Goal: Information Seeking & Learning: Learn about a topic

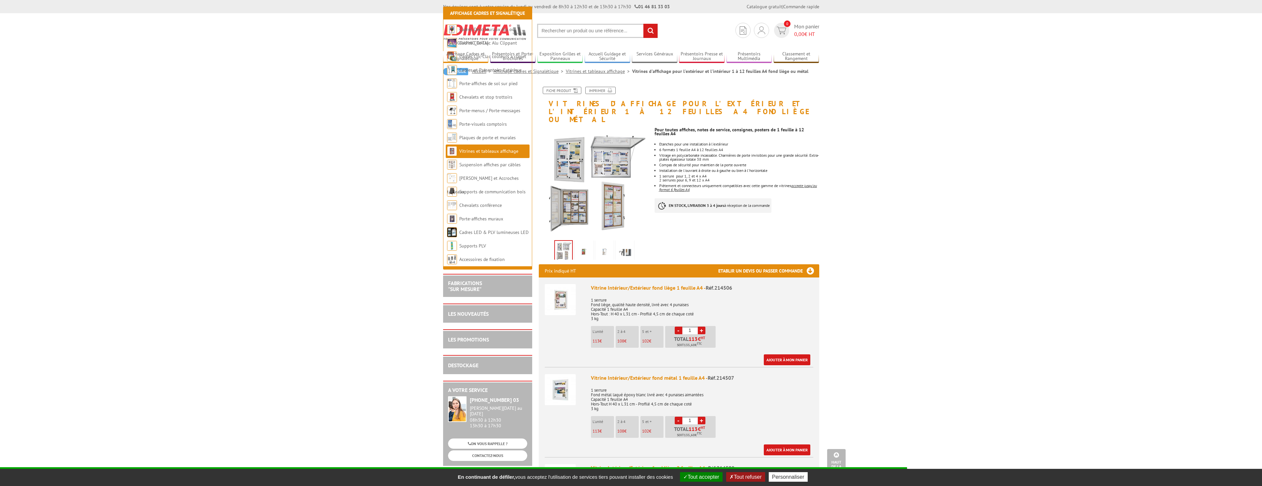
scroll to position [759, 0]
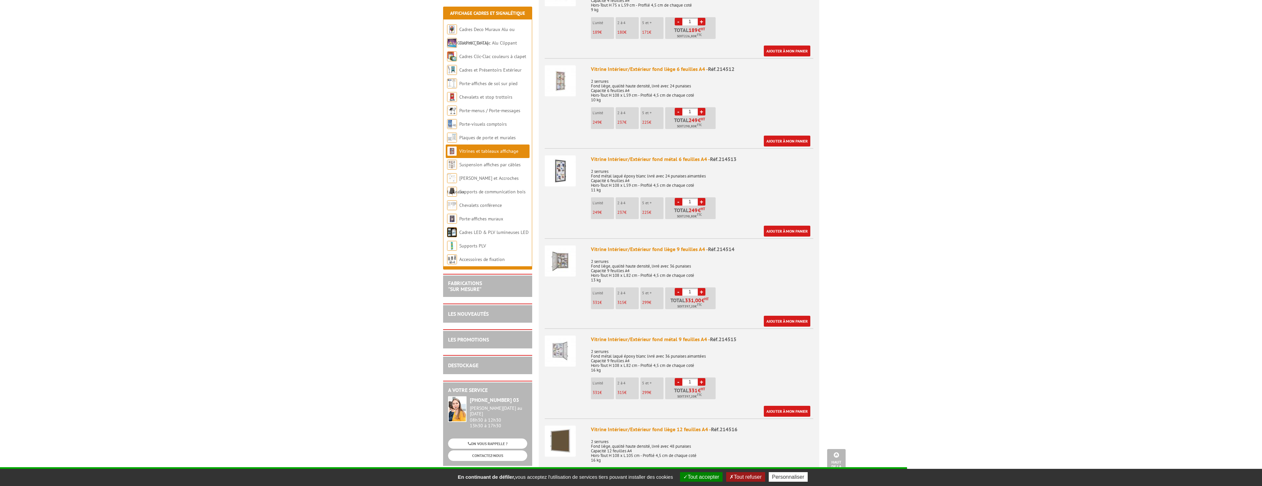
click at [556, 337] on img at bounding box center [560, 350] width 31 height 31
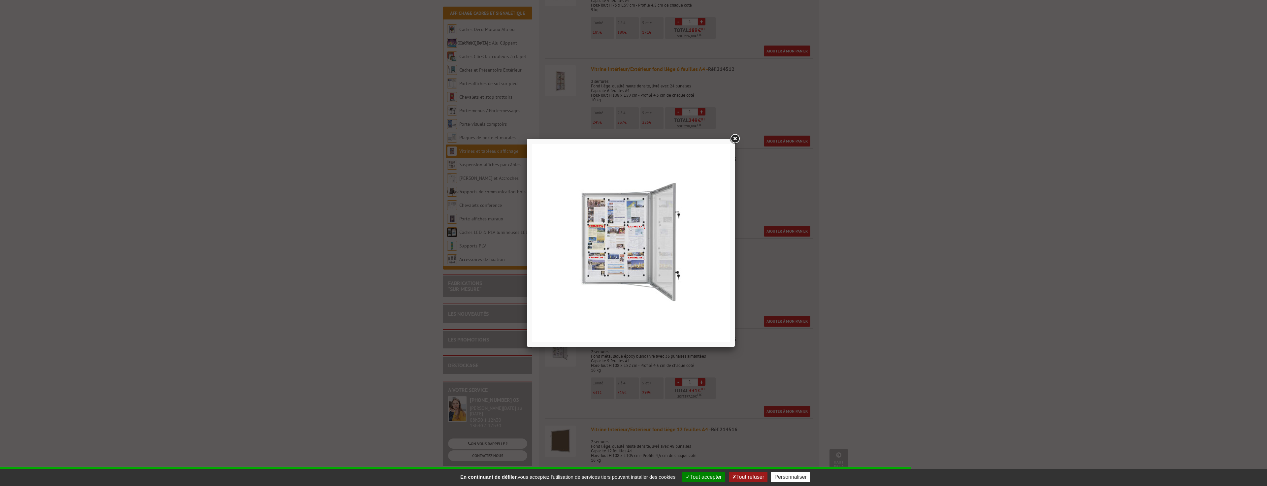
click at [762, 353] on div at bounding box center [633, 243] width 1267 height 486
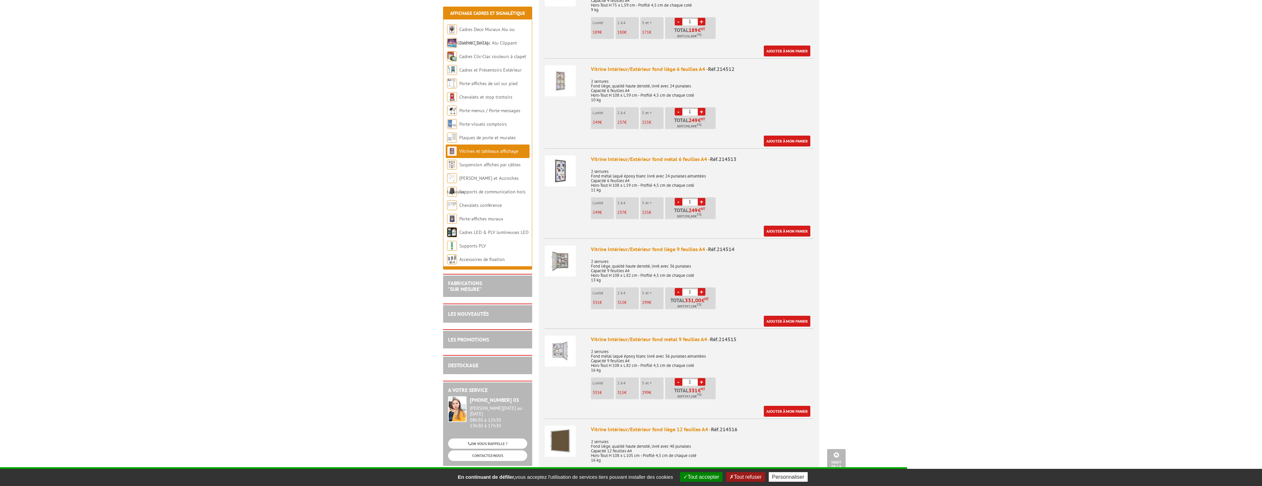
click at [686, 336] on div "Vitrine Intérieur/Extérieur fond métal 9 feuilles A4 - Réf.214515 2 serrures Fo…" at bounding box center [702, 375] width 222 height 81
click at [684, 335] on div "Vitrine Intérieur/Extérieur fond métal 9 feuilles A4 - Réf.214515" at bounding box center [702, 339] width 222 height 8
click at [683, 335] on div "Vitrine Intérieur/Extérieur fond métal 9 feuilles A4 - Réf.214515" at bounding box center [702, 339] width 222 height 8
click at [646, 346] on p "2 serrures Fond métal laqué époxy blanc livré avec 36 punaises aimantées Capaci…" at bounding box center [702, 359] width 222 height 28
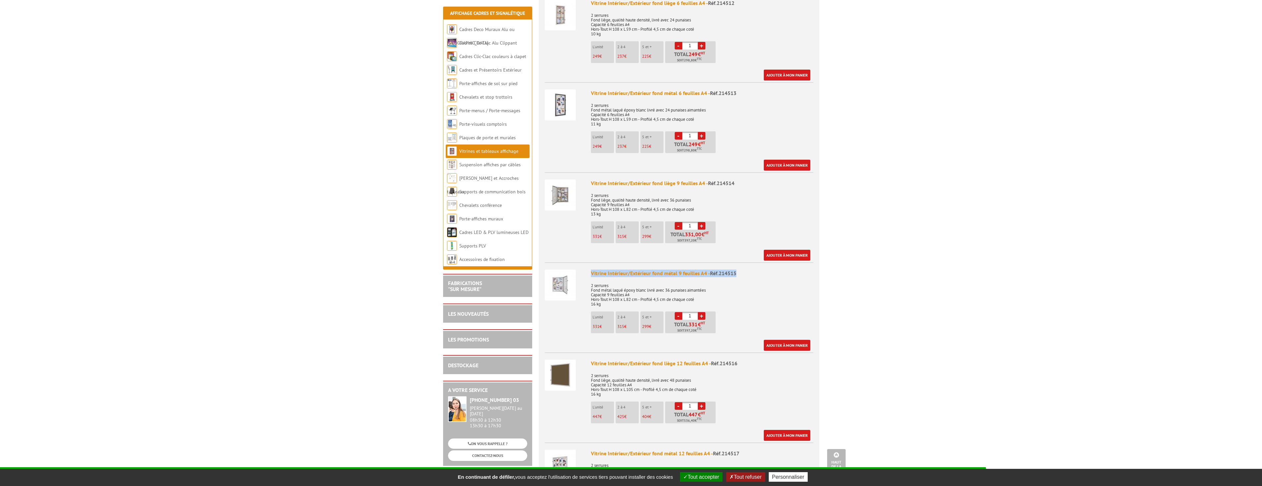
drag, startPoint x: 735, startPoint y: 265, endPoint x: 577, endPoint y: 267, distance: 158.3
click at [577, 267] on li "Vitrine Intérieur/Extérieur fond métal 9 feuilles A4 - Réf.214515 2 serrures Fo…" at bounding box center [679, 306] width 269 height 88
copy li "Vitrine Intérieur/Extérieur fond métal 9 feuilles A4 - Réf.214515"
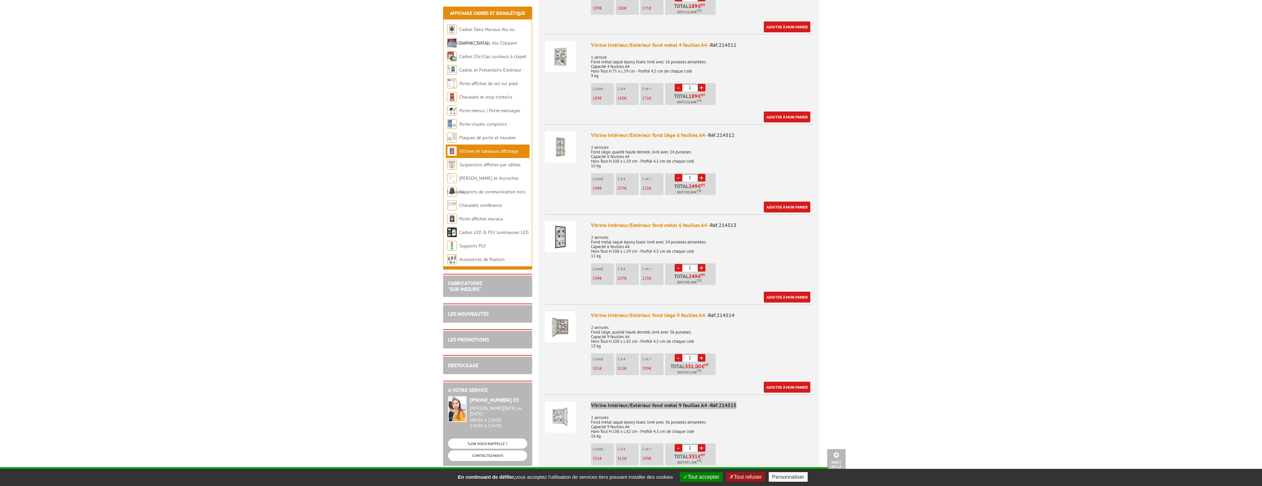
scroll to position [726, 0]
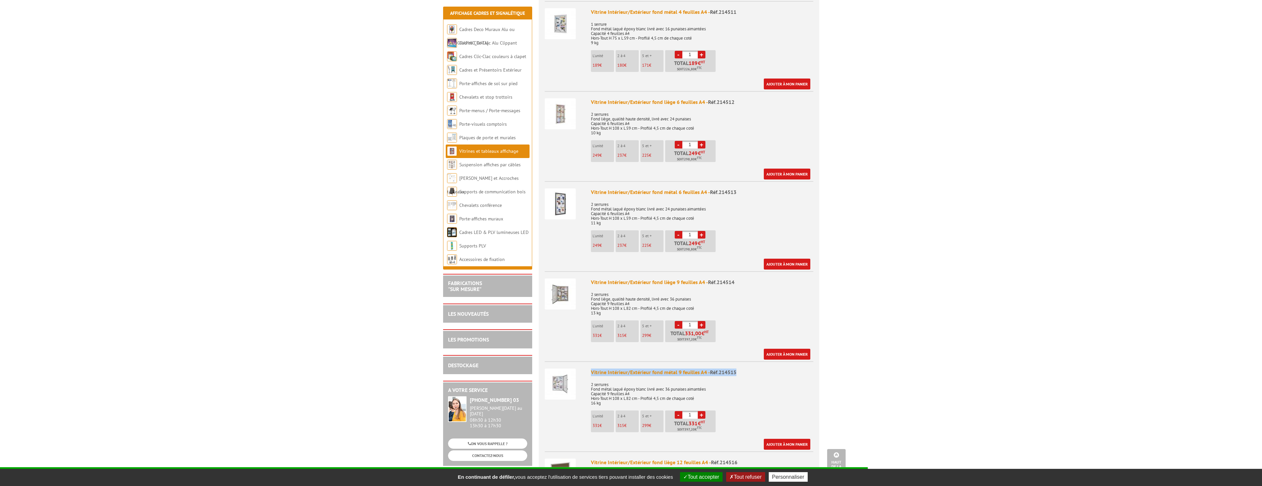
click at [554, 383] on img at bounding box center [560, 383] width 31 height 31
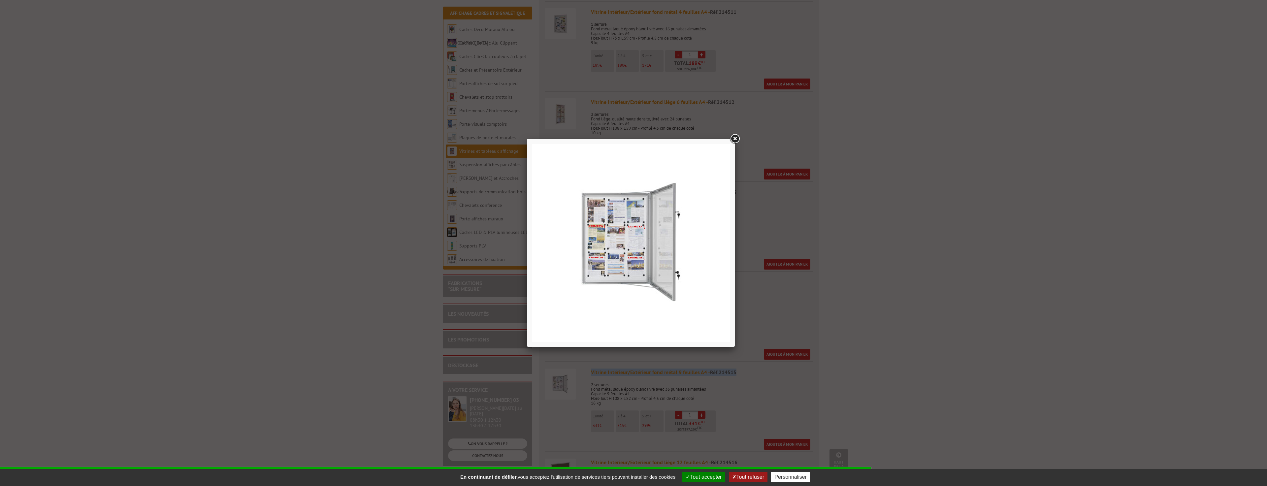
click at [733, 136] on link at bounding box center [735, 139] width 12 height 12
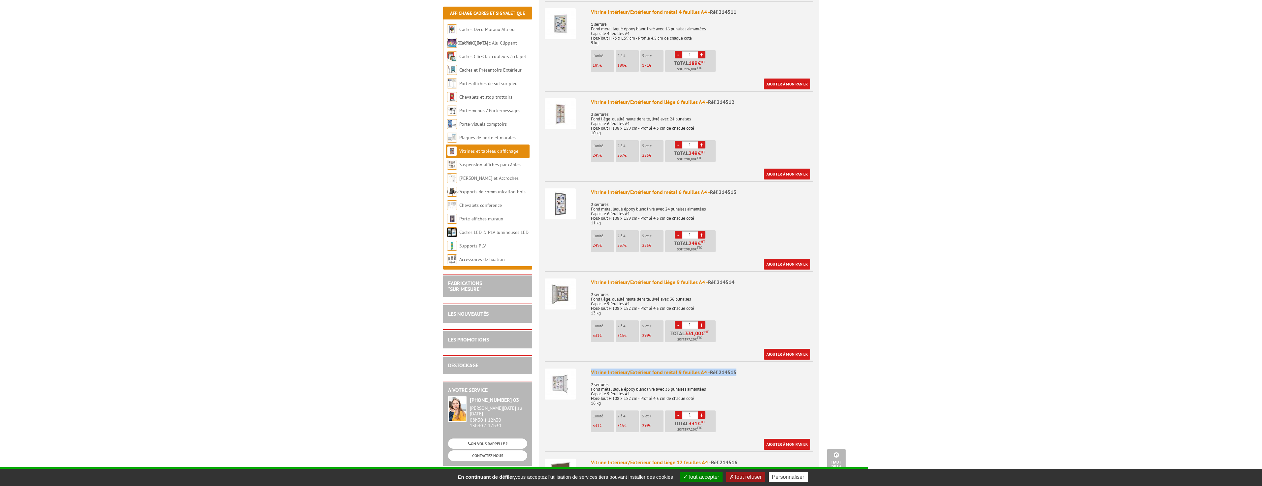
click at [558, 376] on img at bounding box center [560, 383] width 31 height 31
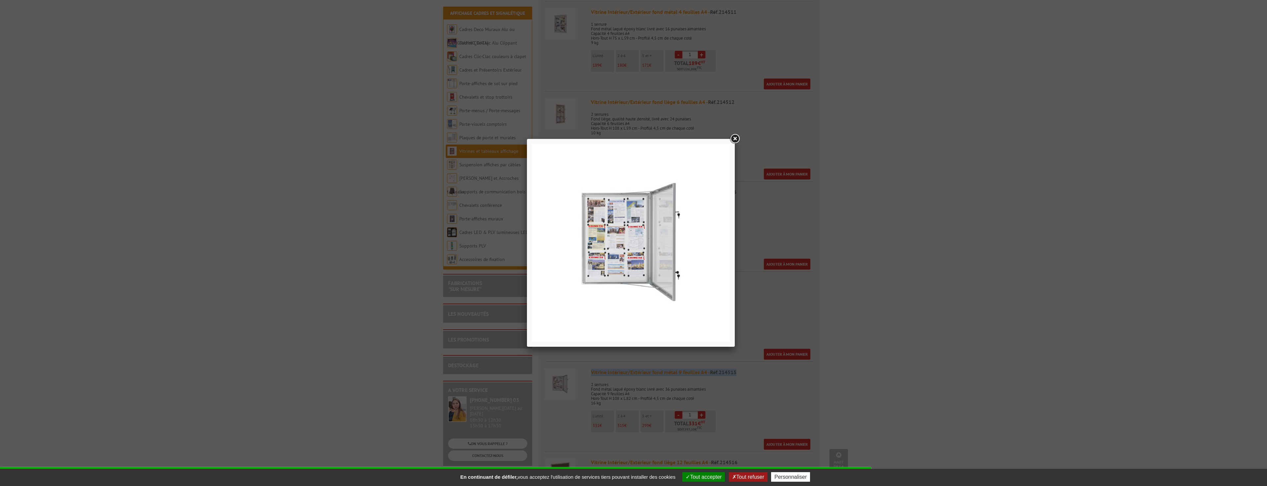
click at [738, 135] on link at bounding box center [735, 139] width 12 height 12
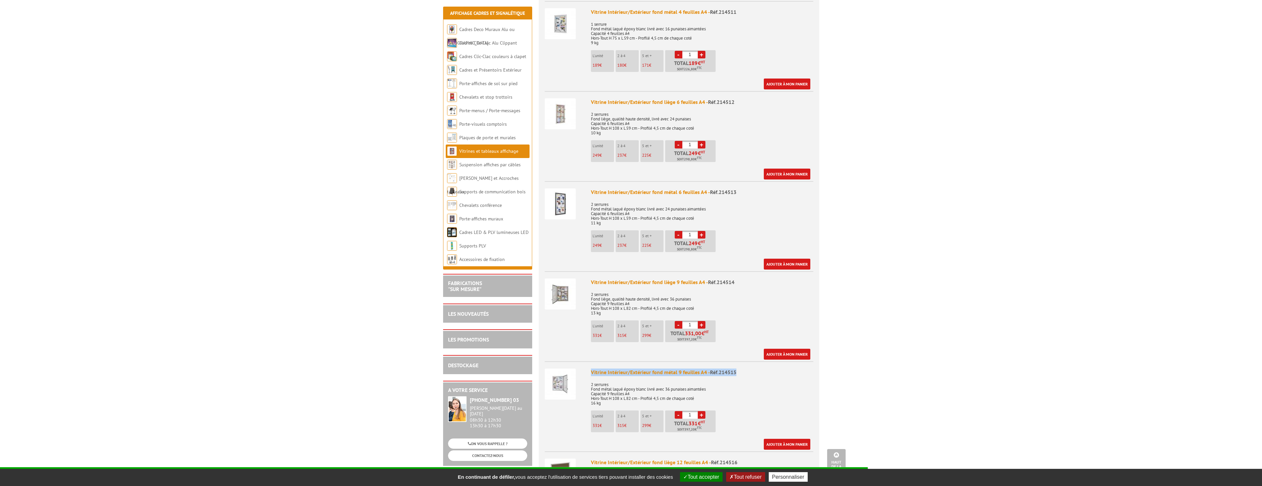
click at [565, 369] on img at bounding box center [560, 383] width 31 height 31
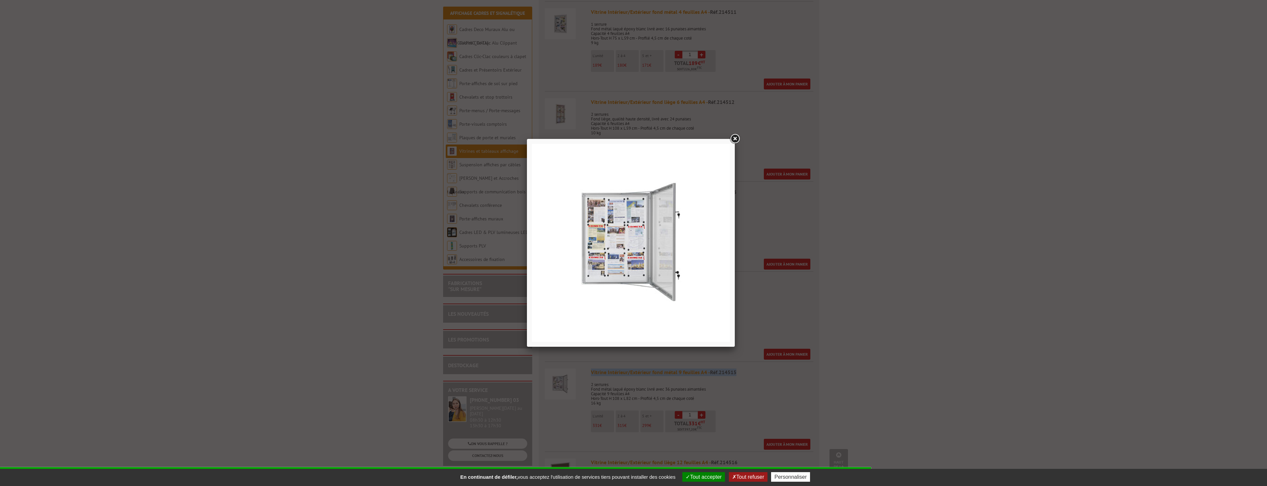
click at [734, 140] on link at bounding box center [735, 139] width 12 height 12
